Goal: Task Accomplishment & Management: Complete application form

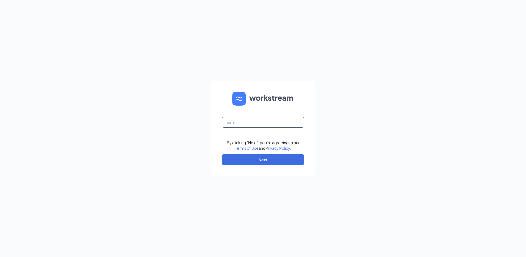
click at [246, 120] on input "text" at bounding box center [263, 121] width 83 height 11
type input "rs034618@tacobell.com"
click at [263, 159] on button "Next" at bounding box center [263, 159] width 83 height 11
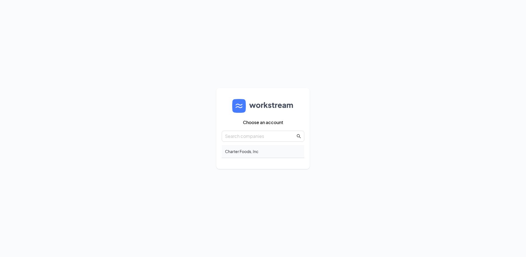
click at [244, 151] on div "Charter Foods, Inc" at bounding box center [263, 151] width 83 height 13
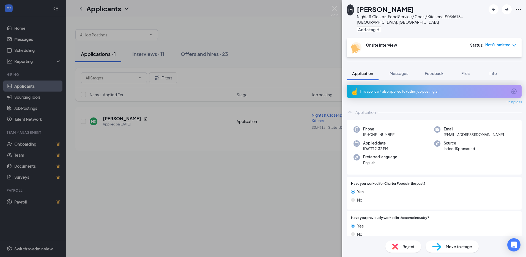
click at [239, 158] on div "IM [PERSON_NAME] Nights & Closers: Food Service / Cook / Kitchen at S034618 - S…" at bounding box center [263, 128] width 526 height 257
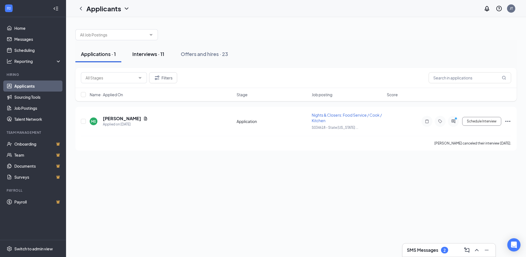
click at [153, 56] on div "Interviews · 11" at bounding box center [148, 53] width 32 height 7
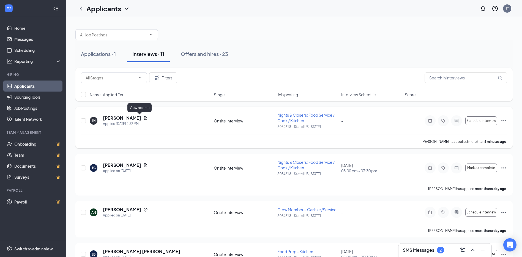
click at [143, 118] on icon "Document" at bounding box center [145, 118] width 4 height 4
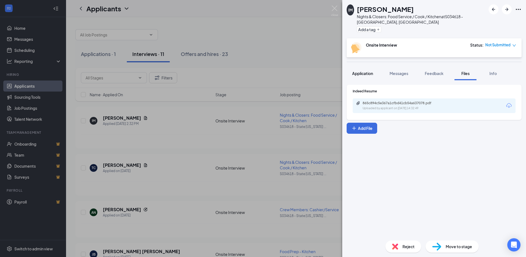
click at [355, 75] on span "Application" at bounding box center [362, 73] width 21 height 5
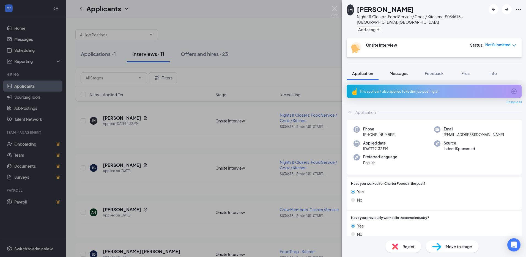
click at [392, 74] on span "Messages" at bounding box center [399, 73] width 19 height 5
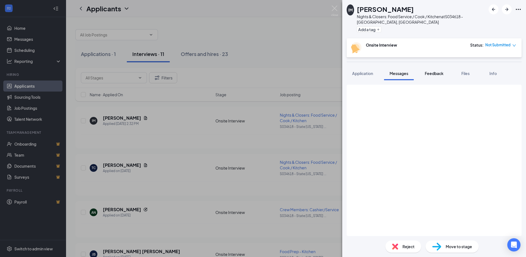
click at [439, 75] on span "Feedback" at bounding box center [434, 73] width 19 height 5
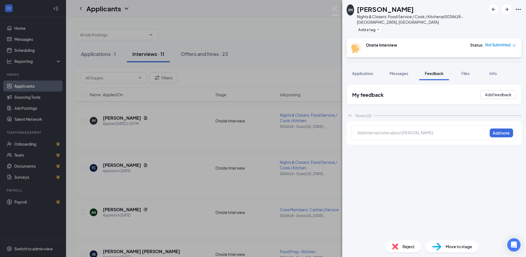
click at [139, 118] on div "IM [PERSON_NAME] Nights & Closers: Food Service / Cook / Kitchen at S034618 - S…" at bounding box center [263, 128] width 526 height 257
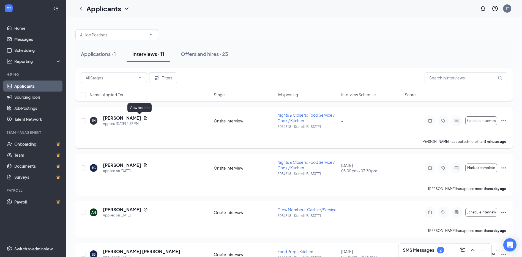
click at [144, 116] on icon "Document" at bounding box center [145, 118] width 3 height 4
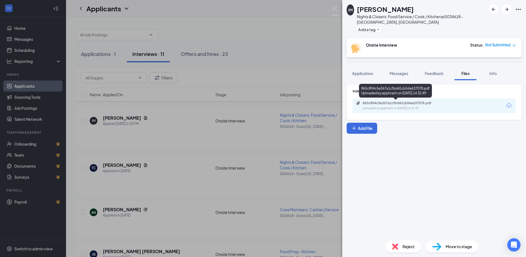
click at [383, 106] on div "Uploaded by applicant on [DATE] 14:32:49" at bounding box center [404, 108] width 83 height 4
click at [361, 74] on span "Application" at bounding box center [362, 73] width 21 height 5
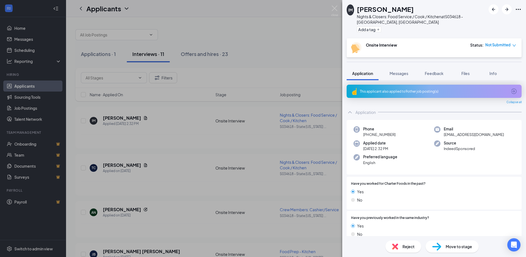
click at [138, 120] on div "IM [PERSON_NAME] Nights & Closers: Food Service / Cook / Kitchen at S034618 - S…" at bounding box center [263, 128] width 526 height 257
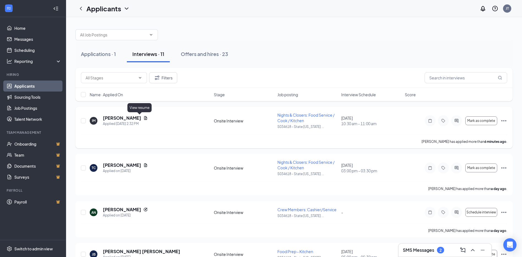
click at [143, 119] on icon "Document" at bounding box center [145, 118] width 4 height 4
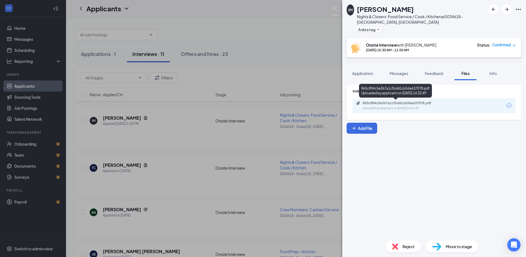
click at [429, 107] on div "Uploaded by applicant on [DATE] 14:32:49" at bounding box center [404, 108] width 83 height 4
click at [366, 76] on button "Application" at bounding box center [363, 73] width 32 height 14
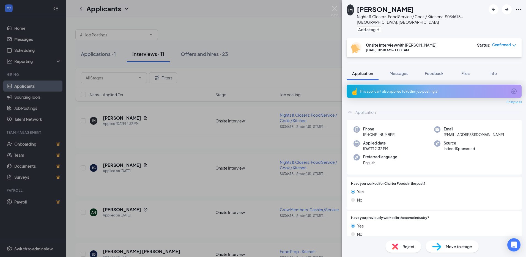
click at [250, 43] on div "IM [PERSON_NAME] Nights & Closers: Food Service / Cook / Kitchen at S034618 - S…" at bounding box center [263, 128] width 526 height 257
